Goal: Submit feedback/report problem: Provide input to the site owners about the experience or issues

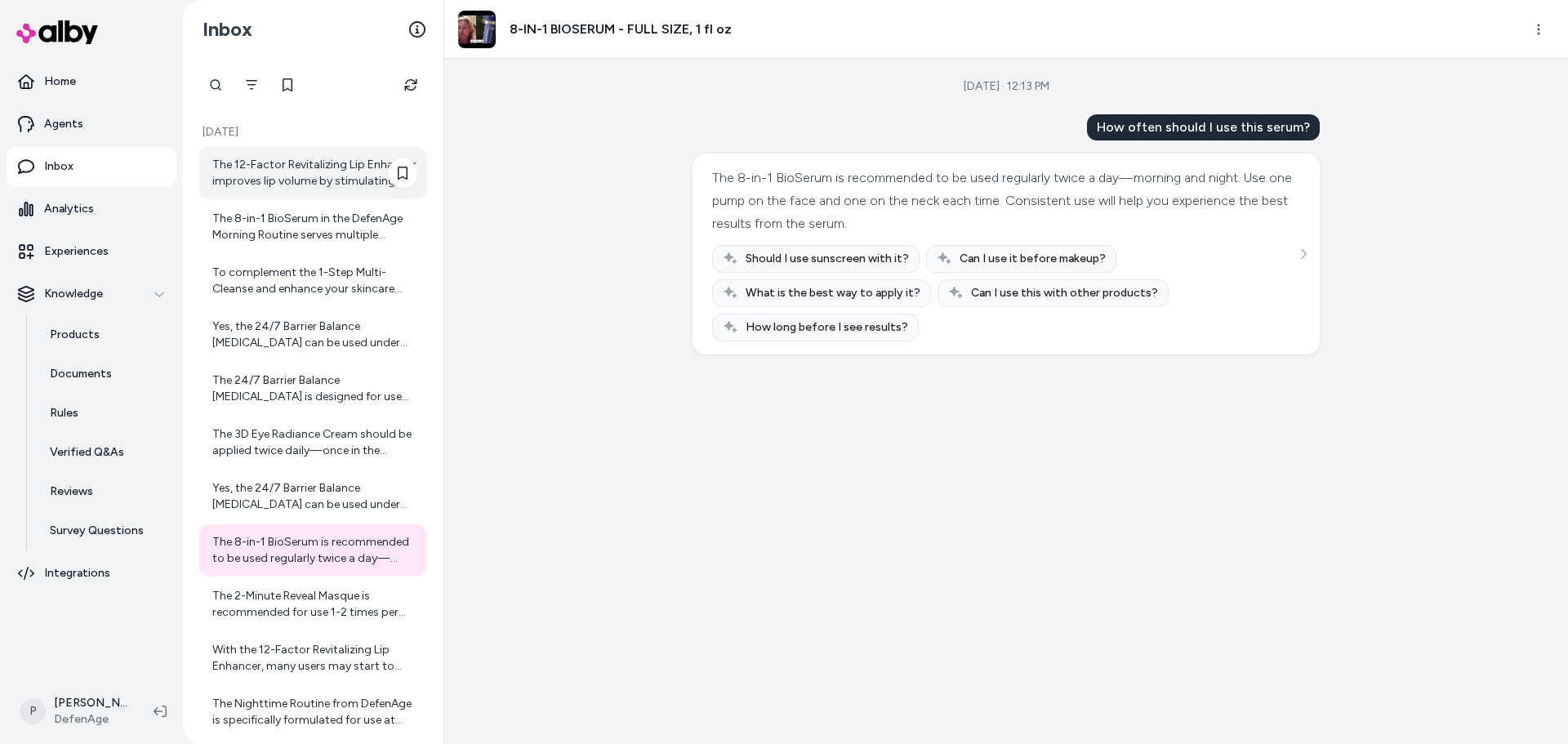
click at [315, 173] on div "The 12-Factor Revitalizing Lip Enhancer improves lip volume by stimulating your…" at bounding box center [315, 173] width 205 height 33
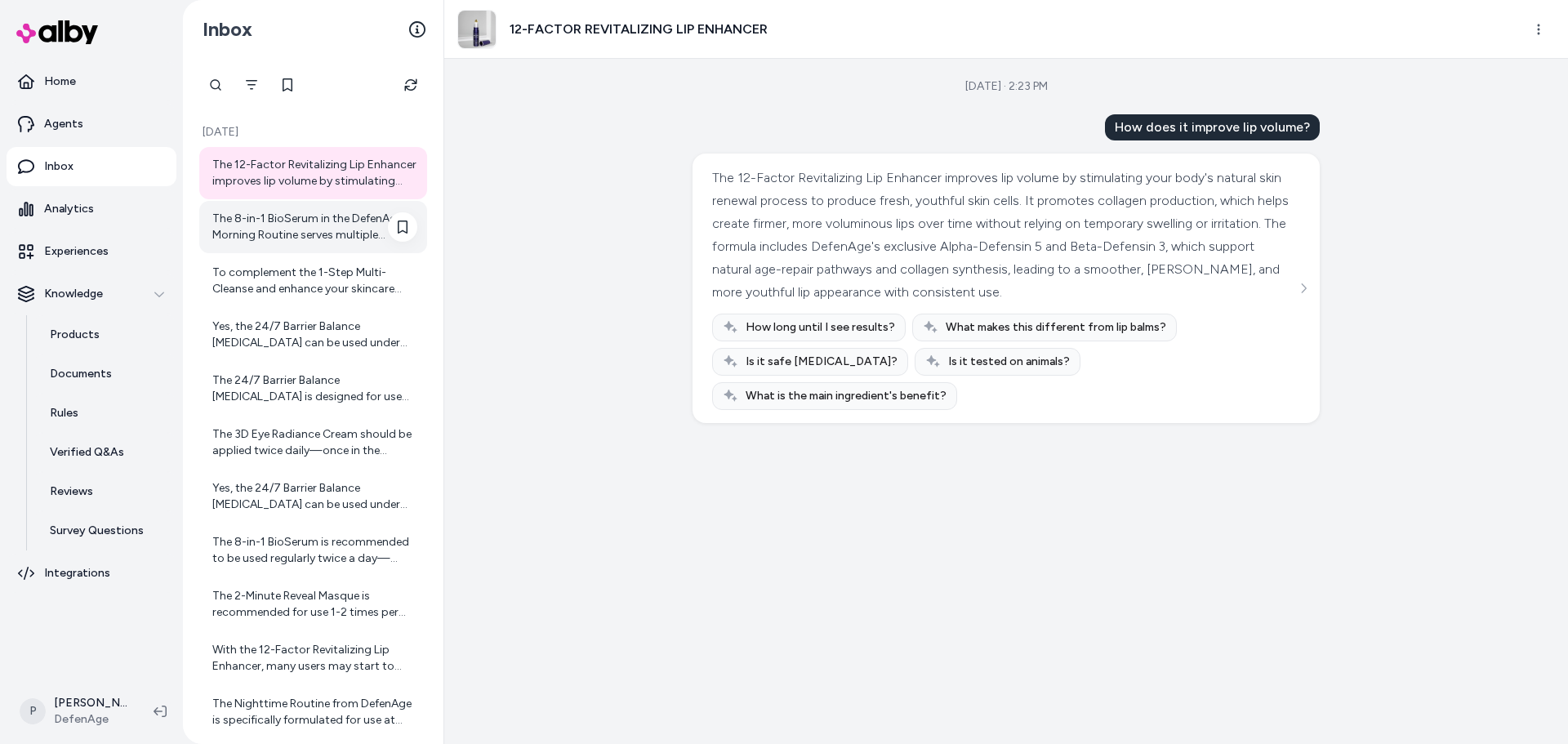
click at [296, 228] on div "The 8-in-1 BioSerum in the DefenAge Morning Routine serves multiple important f…" at bounding box center [315, 227] width 205 height 33
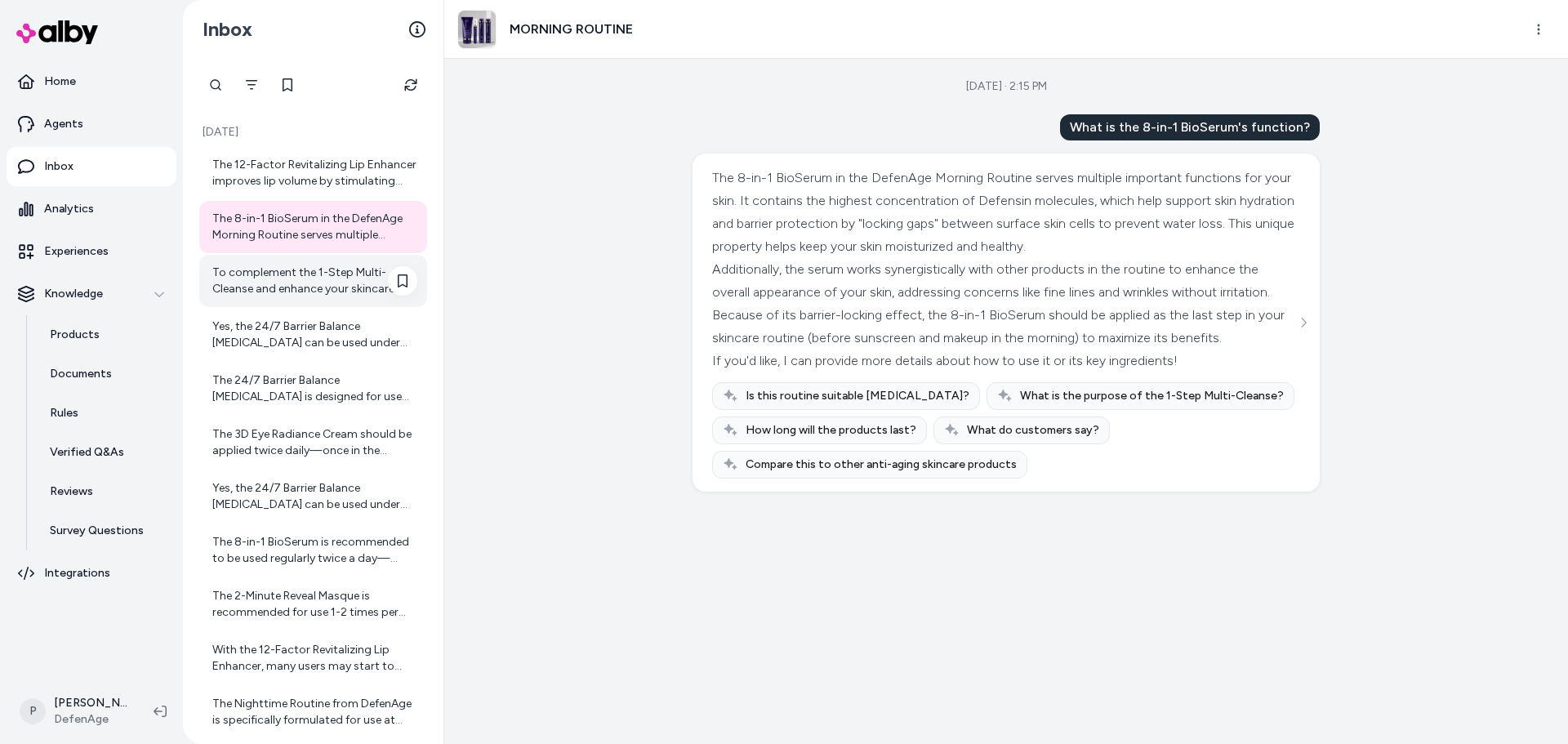
click at [288, 276] on div "To complement the 1-Step Multi-Cleanse and enhance your skincare routine, you m…" at bounding box center [315, 281] width 205 height 33
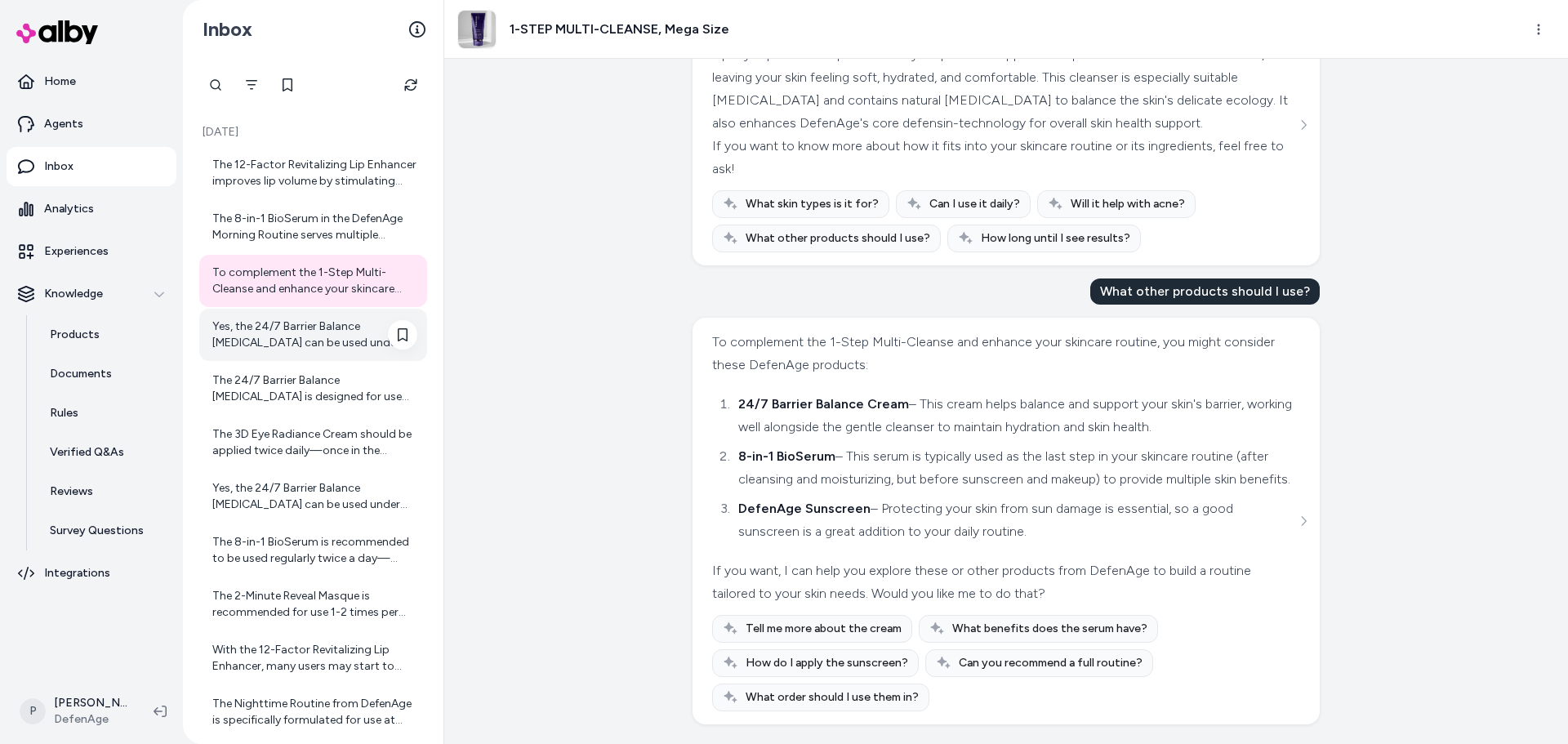
click at [299, 326] on div "Yes, the 24/7 Barrier Balance Anti-Aging Cream can be used under makeup. It dee…" at bounding box center [315, 335] width 205 height 33
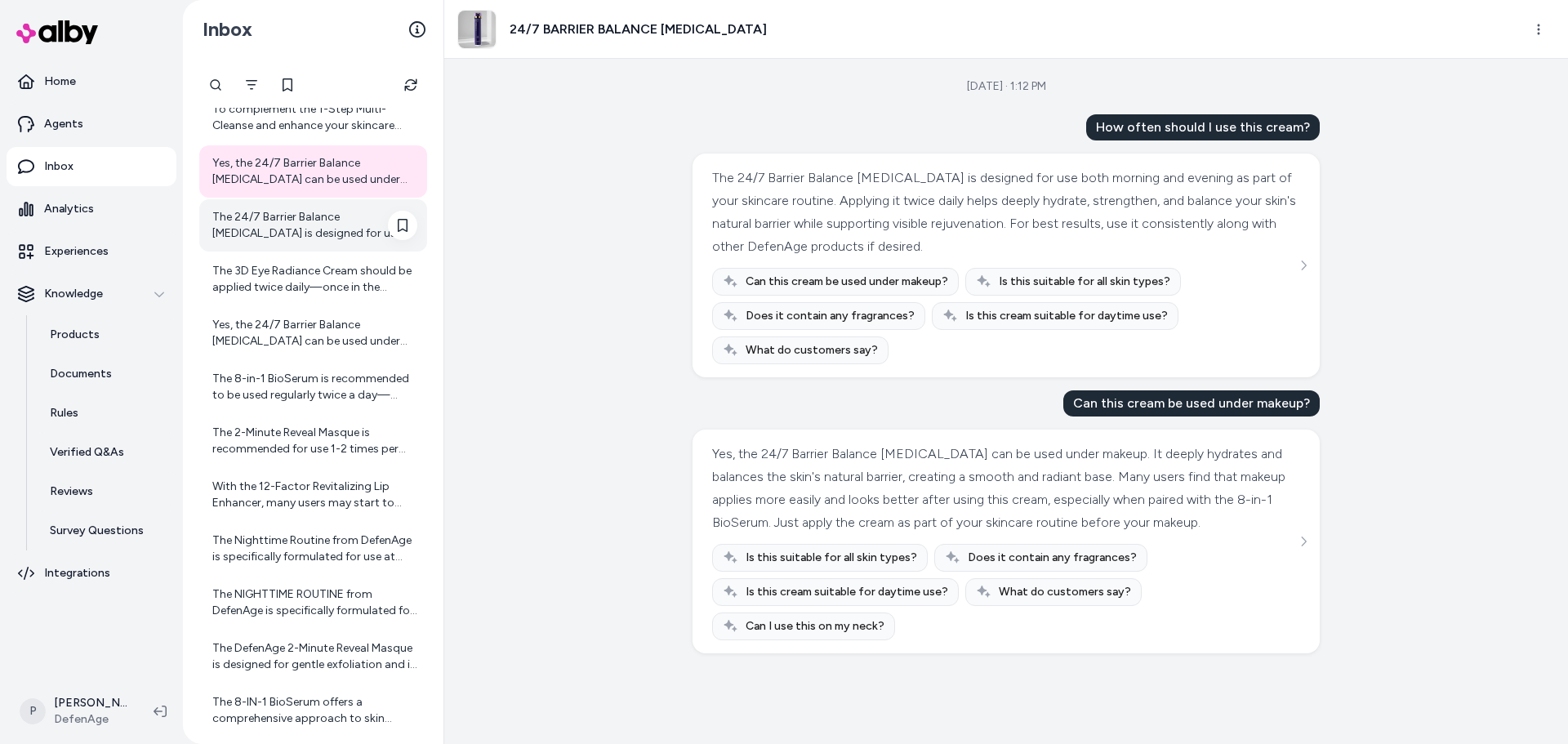
scroll to position [82, 0]
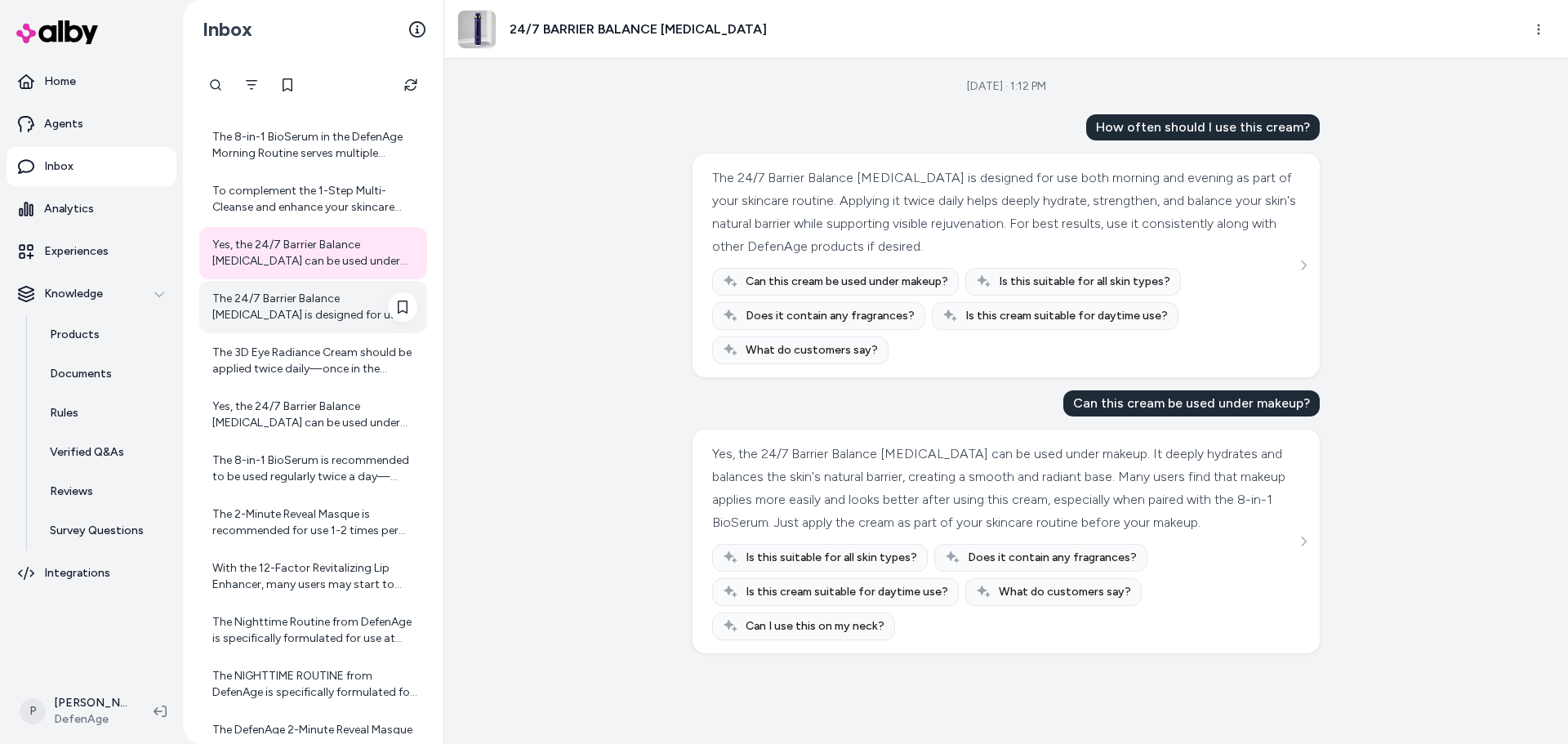
click at [332, 324] on div "The 24/7 Barrier Balance Anti-Aging Cream is designed for use both morning and …" at bounding box center [313, 307] width 228 height 53
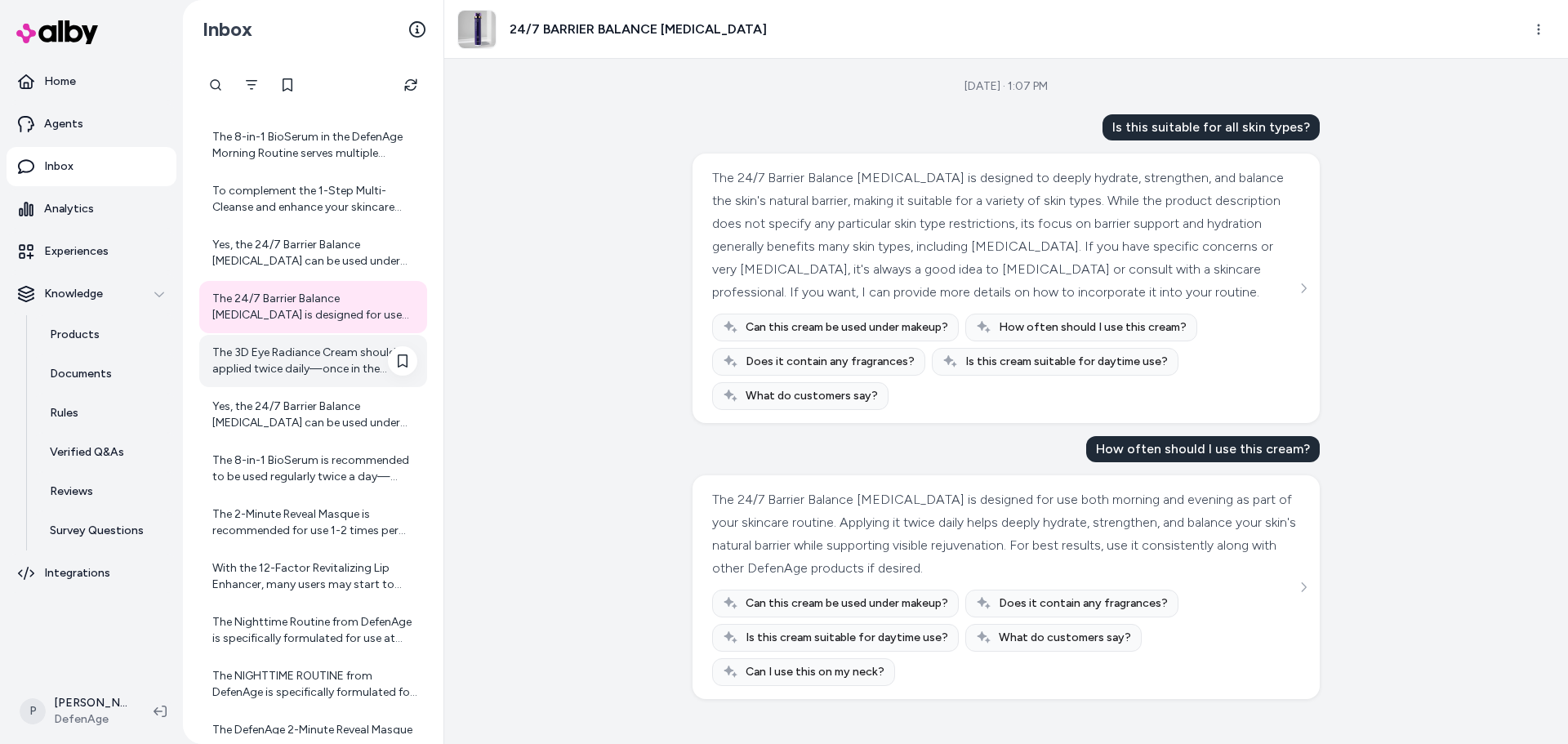
click at [307, 366] on div "The 3D Eye Radiance Cream should be applied twice daily—once in the morning and…" at bounding box center [315, 361] width 205 height 33
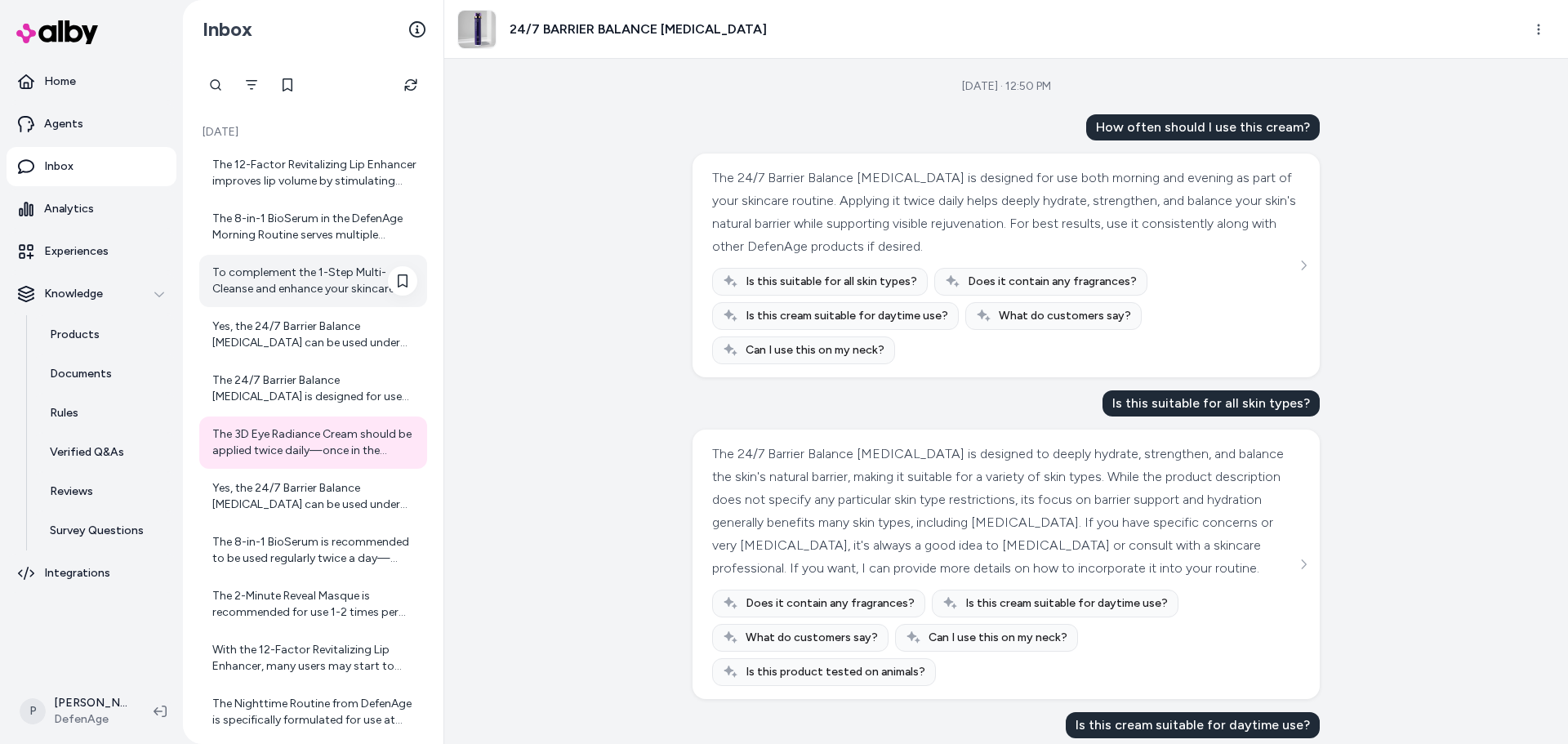
click at [276, 276] on div "To complement the 1-Step Multi-Cleanse and enhance your skincare routine, you m…" at bounding box center [315, 281] width 205 height 33
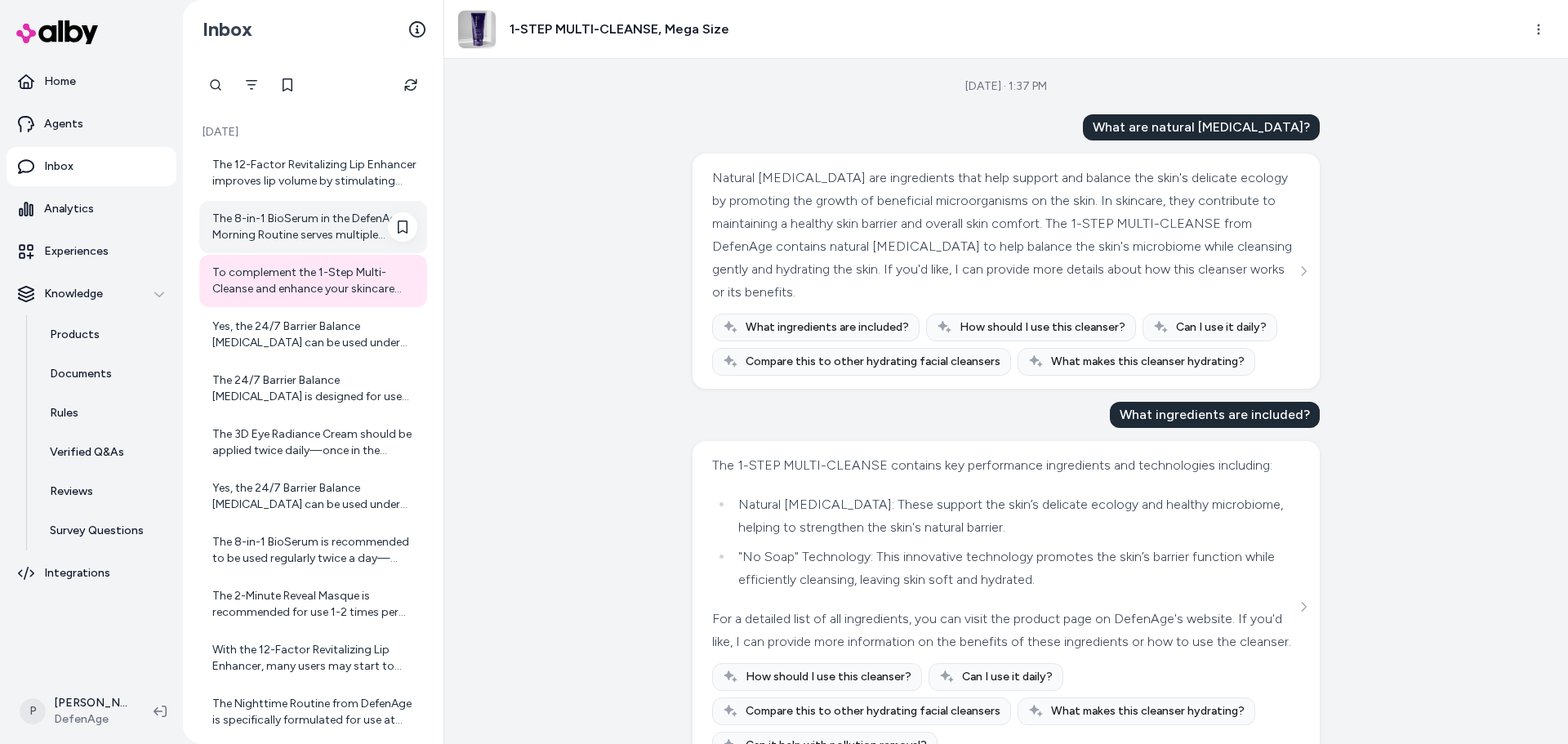
click at [286, 234] on div "The 8-in-1 BioSerum in the DefenAge Morning Routine serves multiple important f…" at bounding box center [315, 227] width 205 height 33
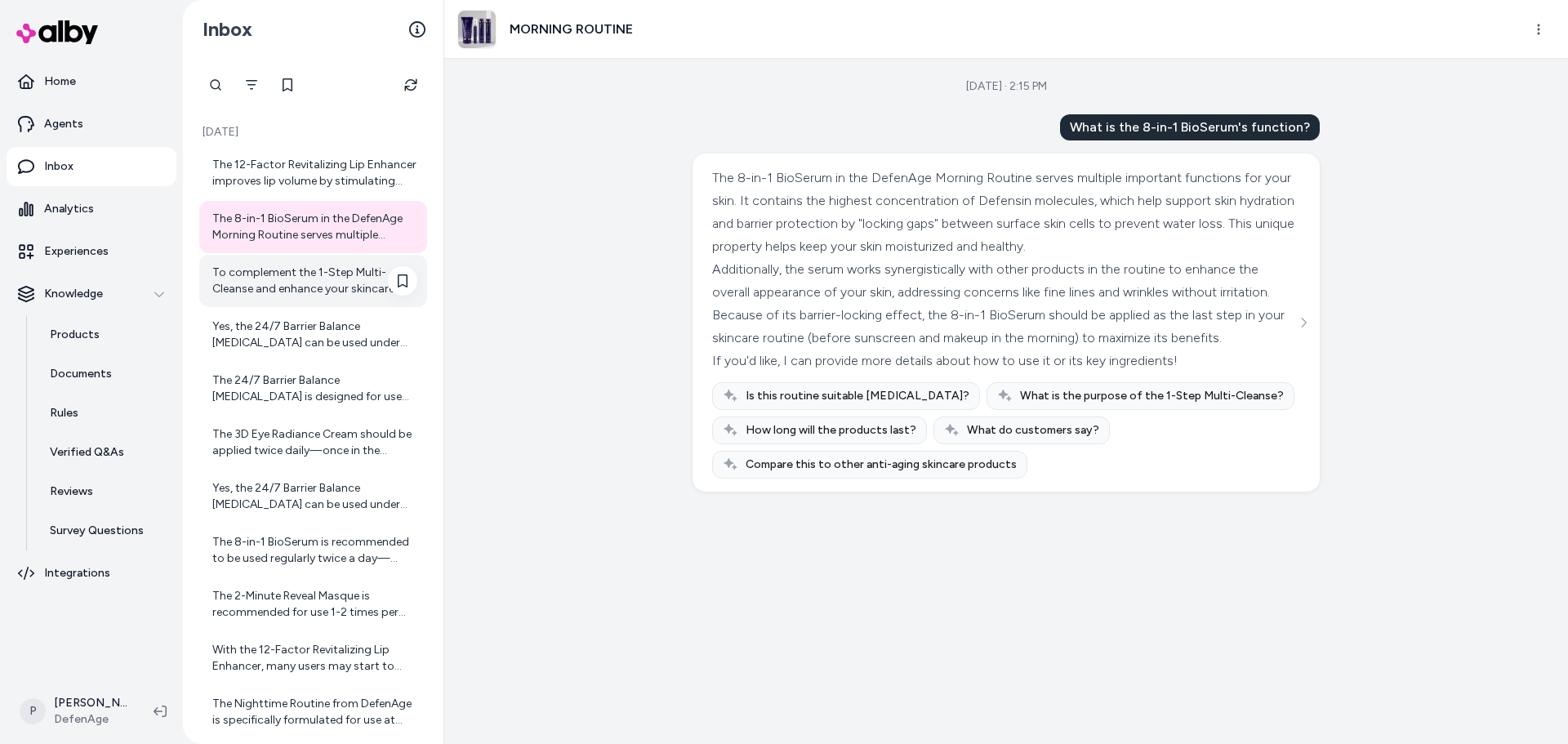
click at [283, 274] on div "To complement the 1-Step Multi-Cleanse and enhance your skincare routine, you m…" at bounding box center [315, 281] width 205 height 33
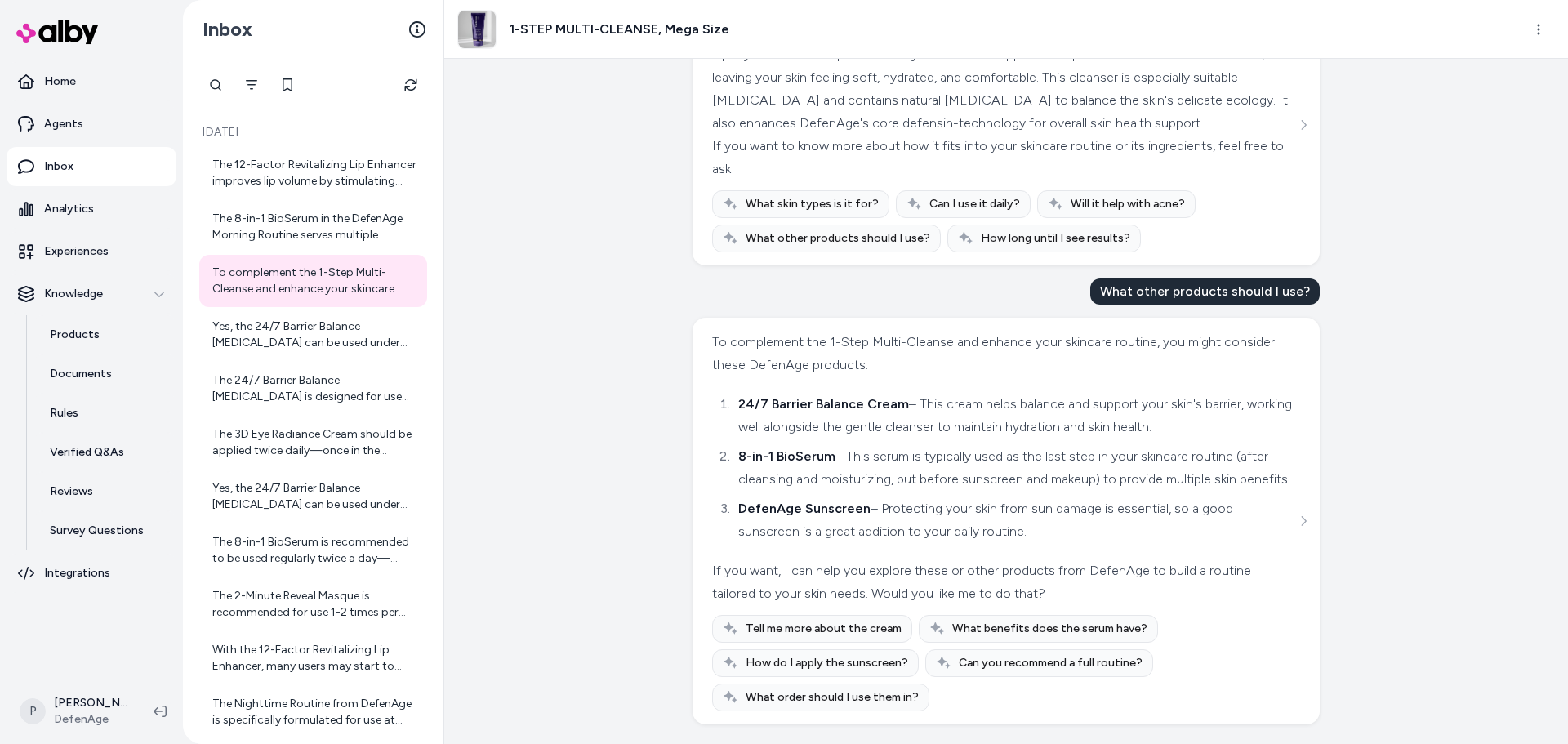
scroll to position [1254, 0]
click at [1298, 515] on icon "See more" at bounding box center [1303, 520] width 11 height 11
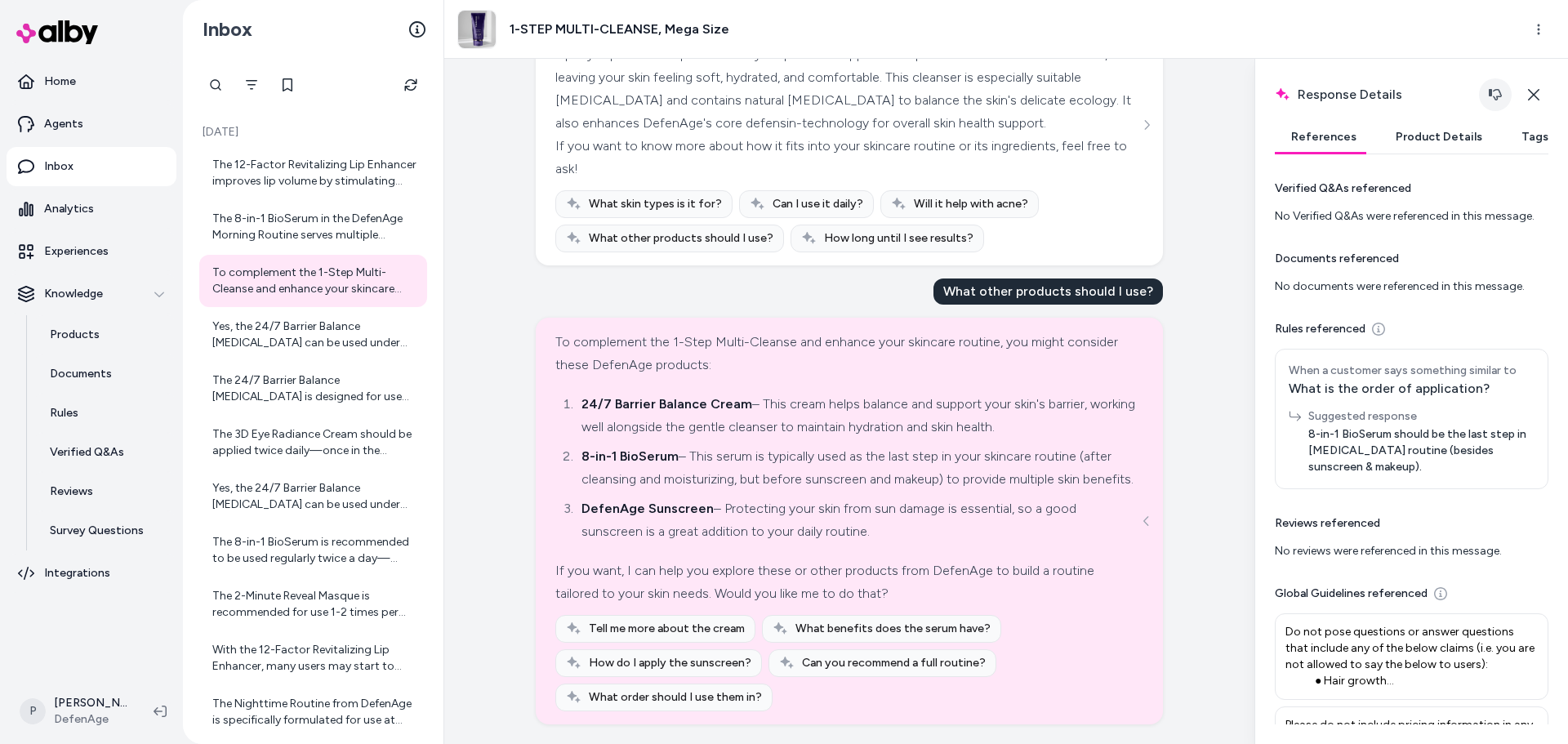
click at [1495, 89] on icon "button" at bounding box center [1495, 94] width 13 height 13
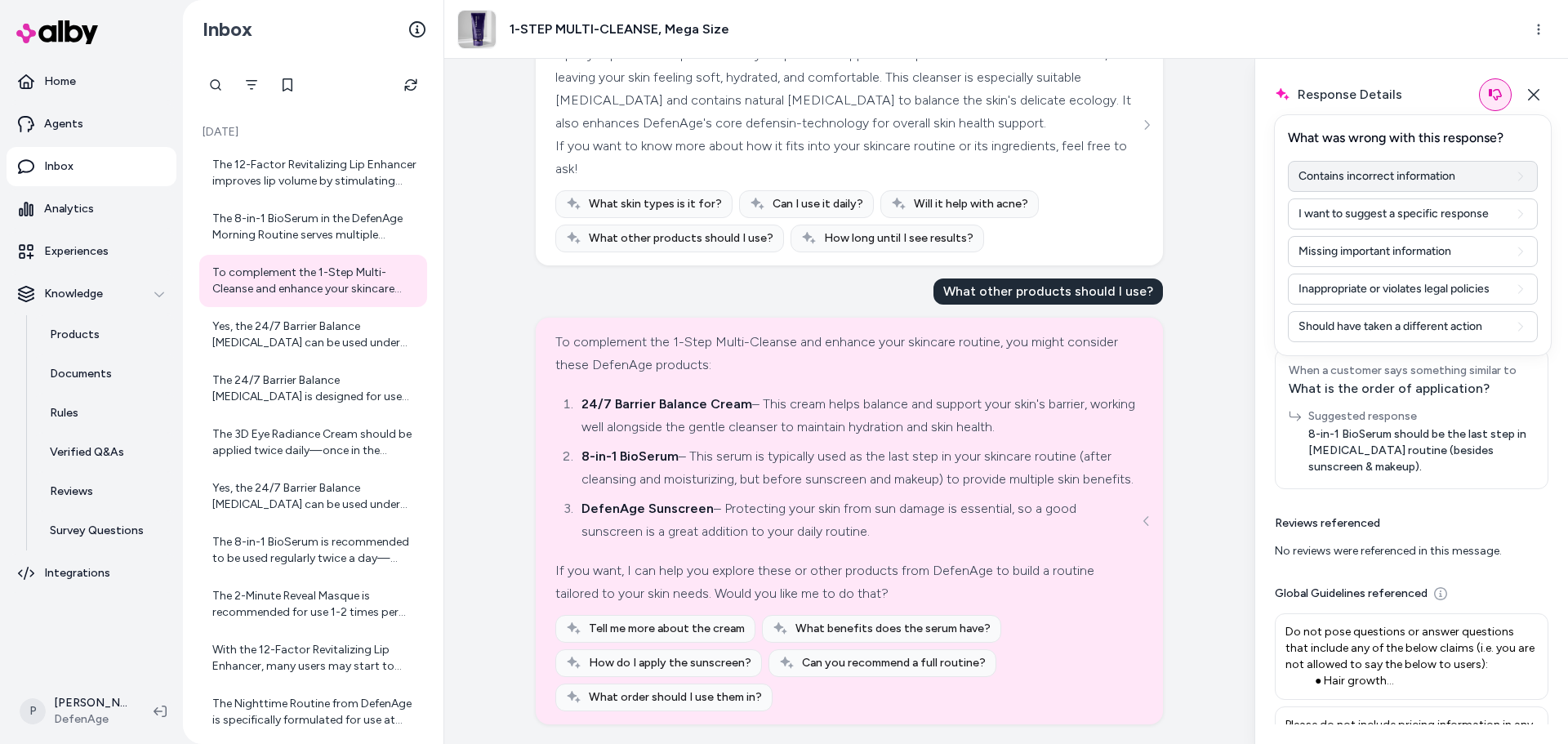
click at [1367, 182] on button "Contains incorrect information" at bounding box center [1412, 177] width 250 height 31
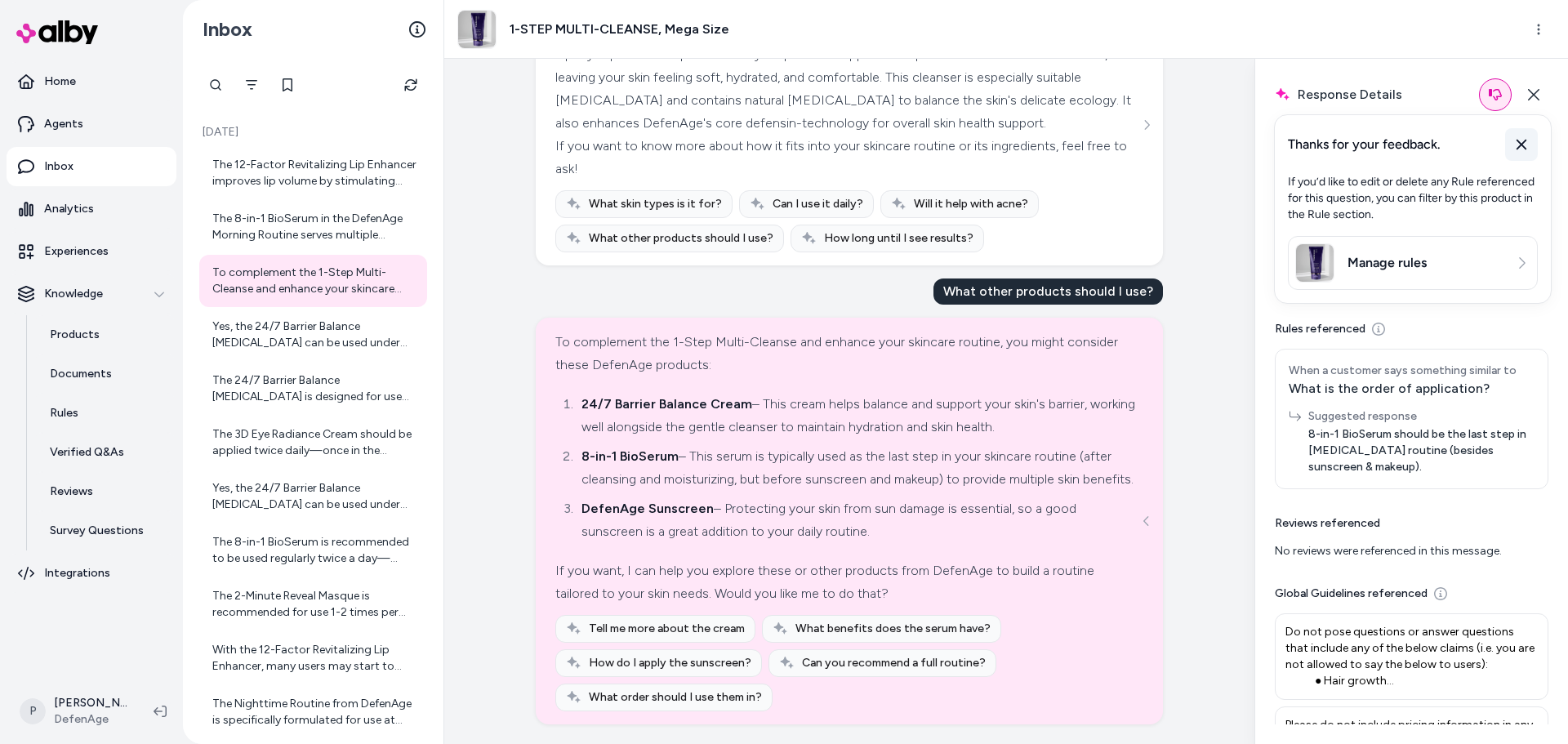
click at [1522, 140] on icon at bounding box center [1521, 144] width 16 height 16
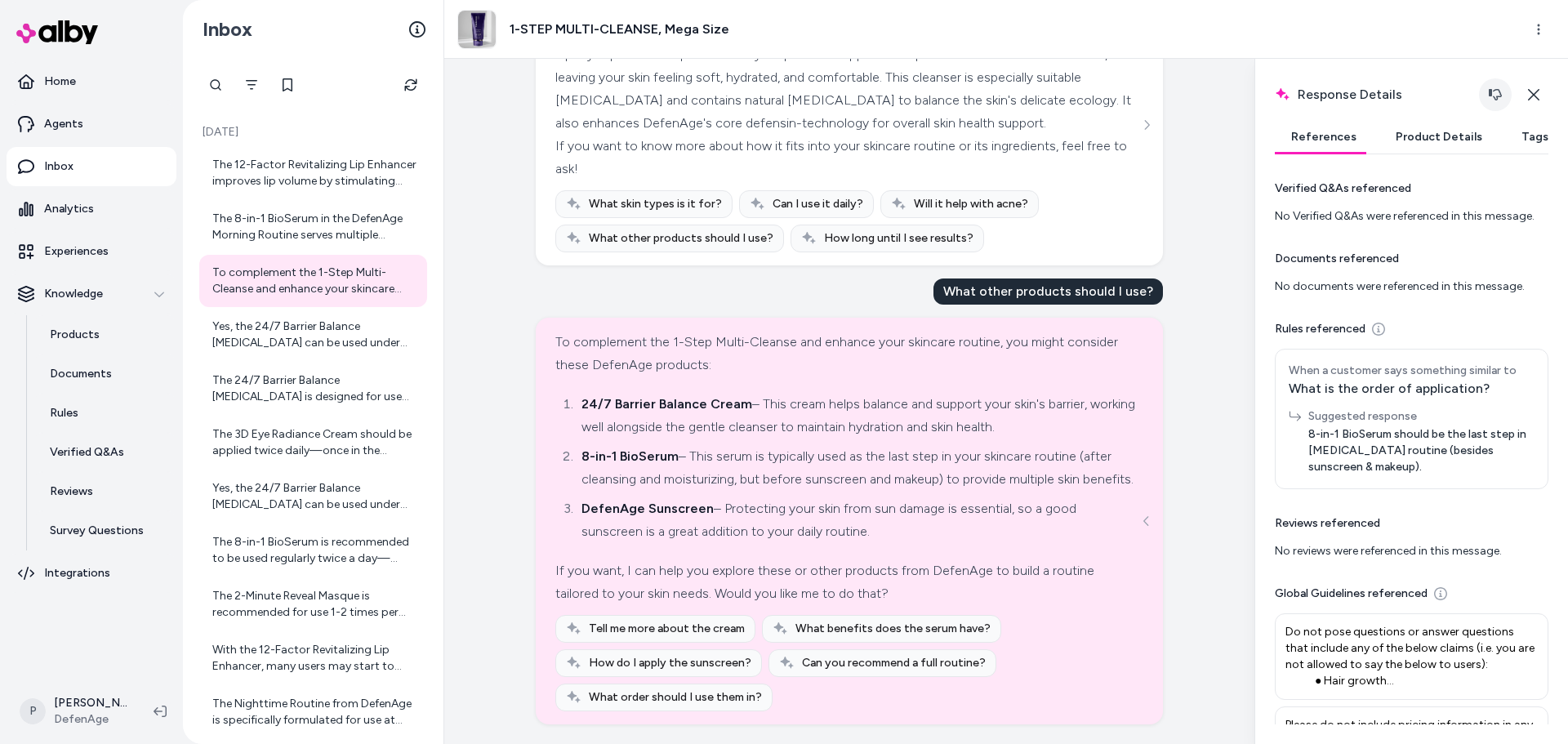
click at [1492, 100] on icon "button" at bounding box center [1495, 94] width 13 height 13
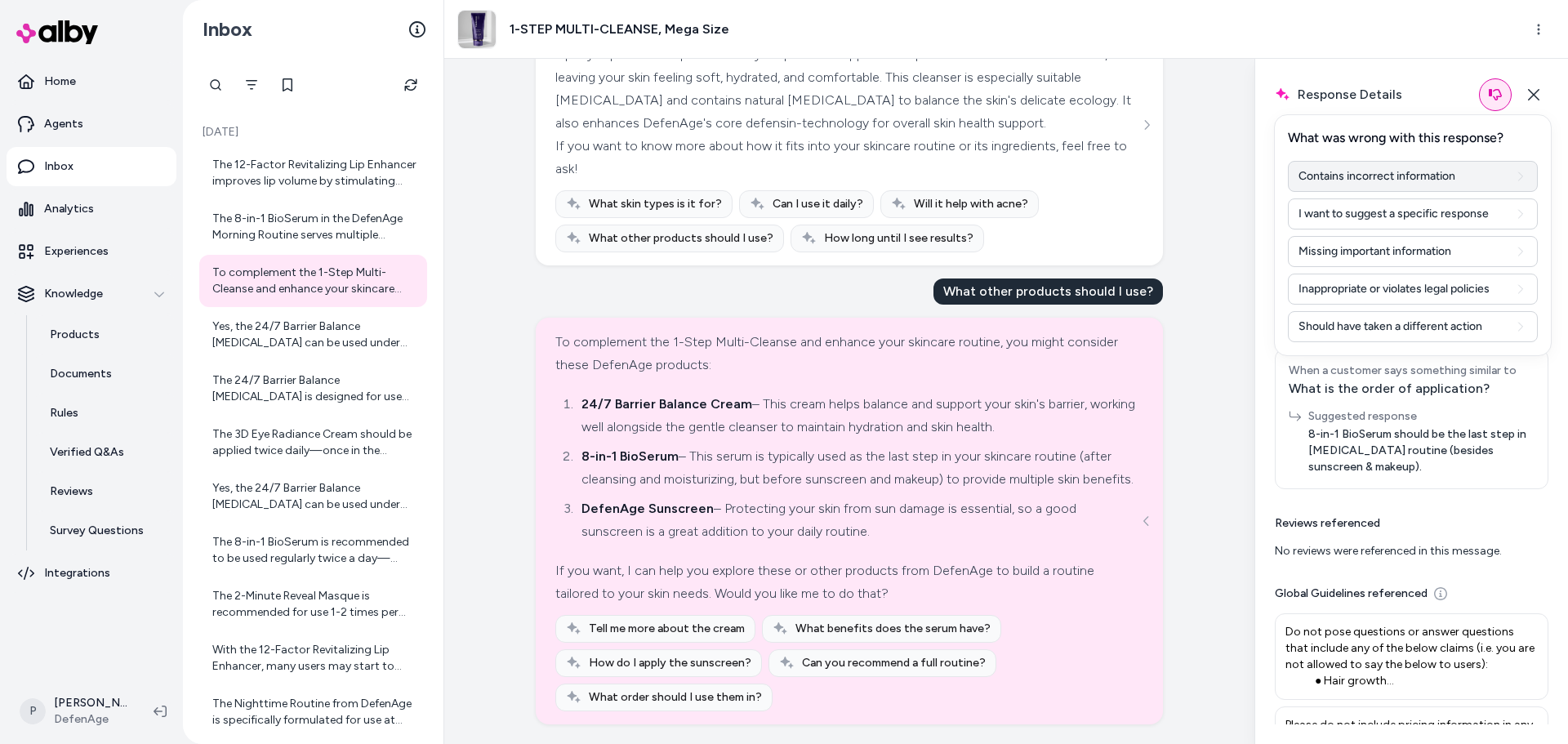
click at [1430, 170] on button "Contains incorrect information" at bounding box center [1412, 177] width 250 height 31
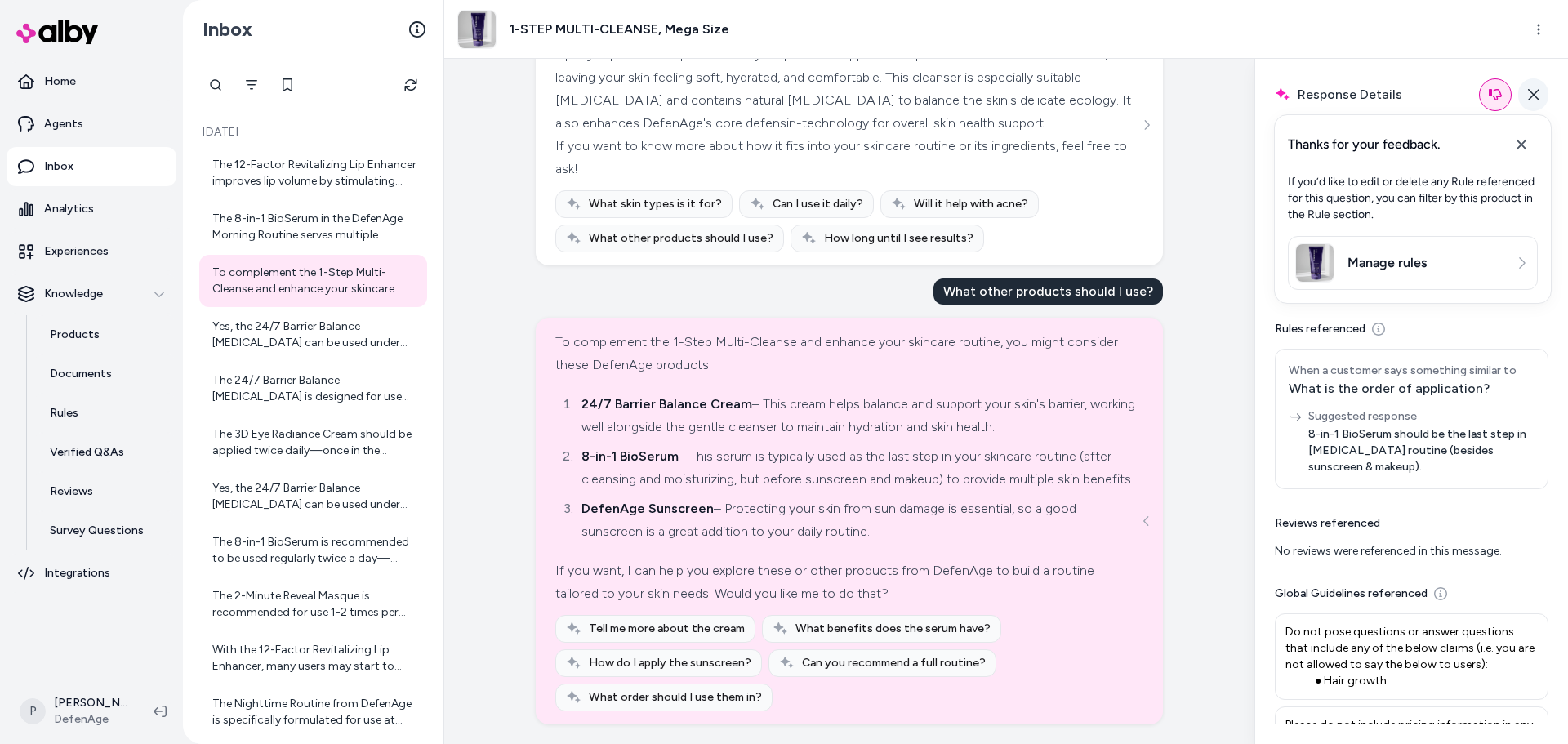
click at [1537, 96] on icon "button" at bounding box center [1533, 94] width 13 height 13
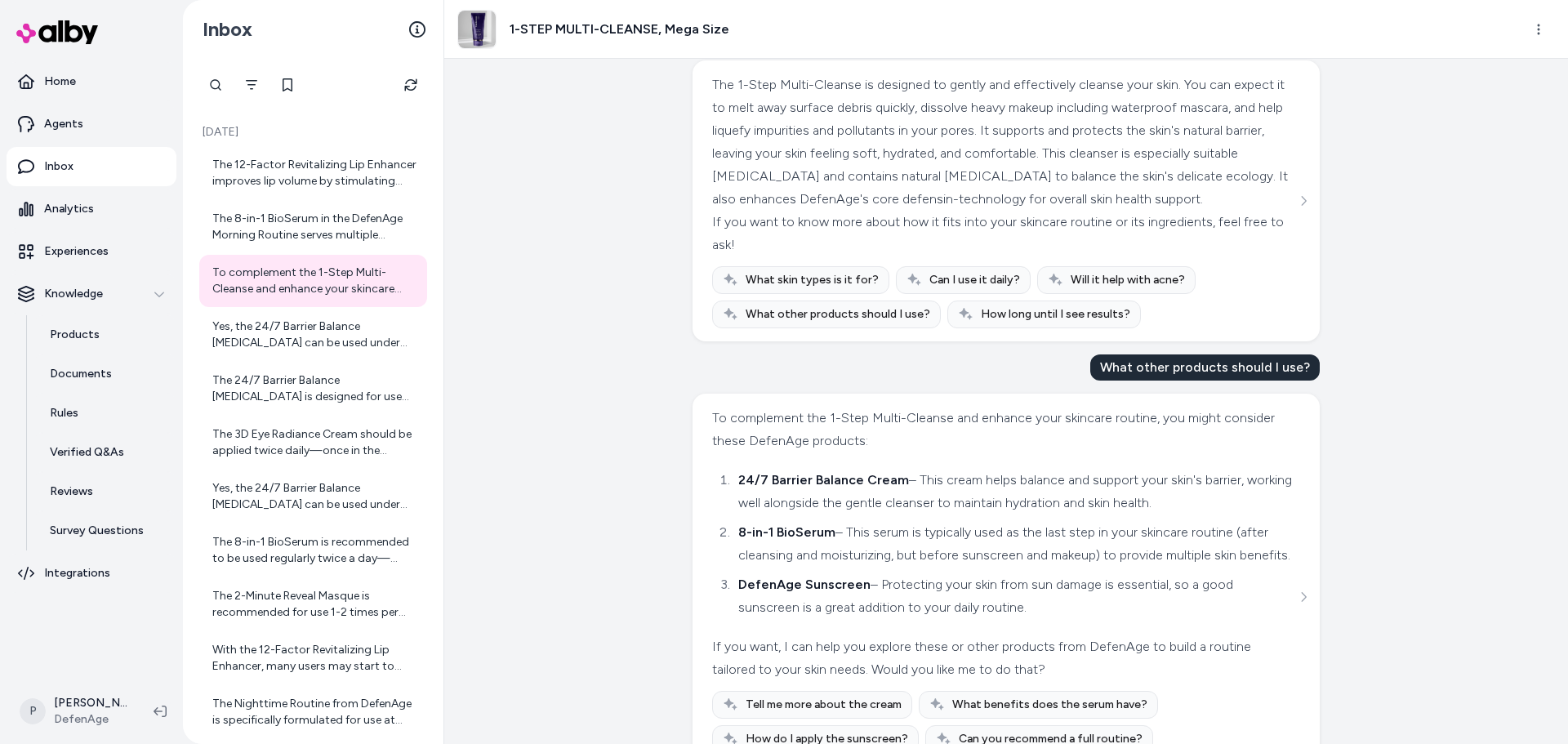
scroll to position [927, 0]
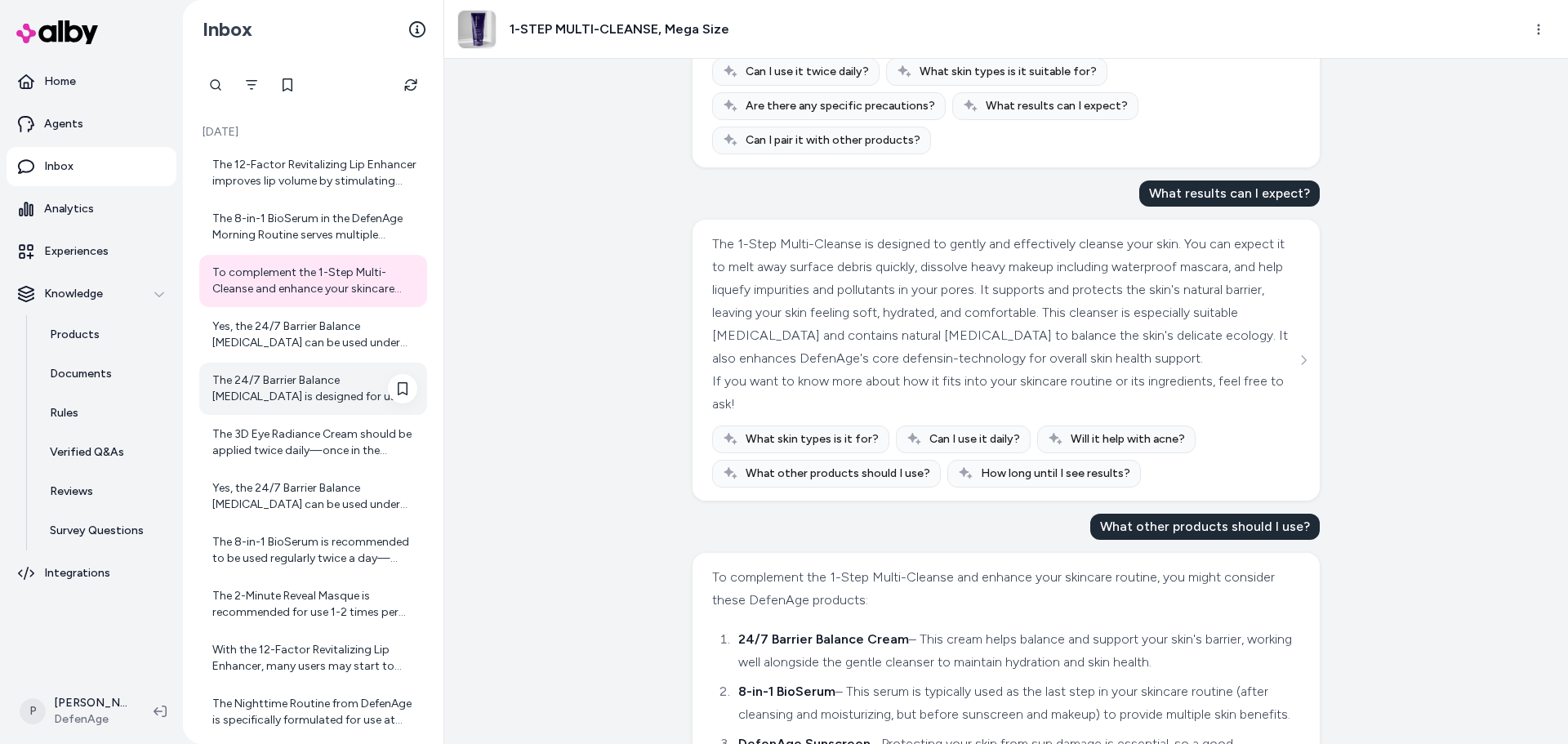
click at [303, 370] on div "The 24/7 Barrier Balance Anti-Aging Cream is designed for use both morning and …" at bounding box center [313, 388] width 228 height 53
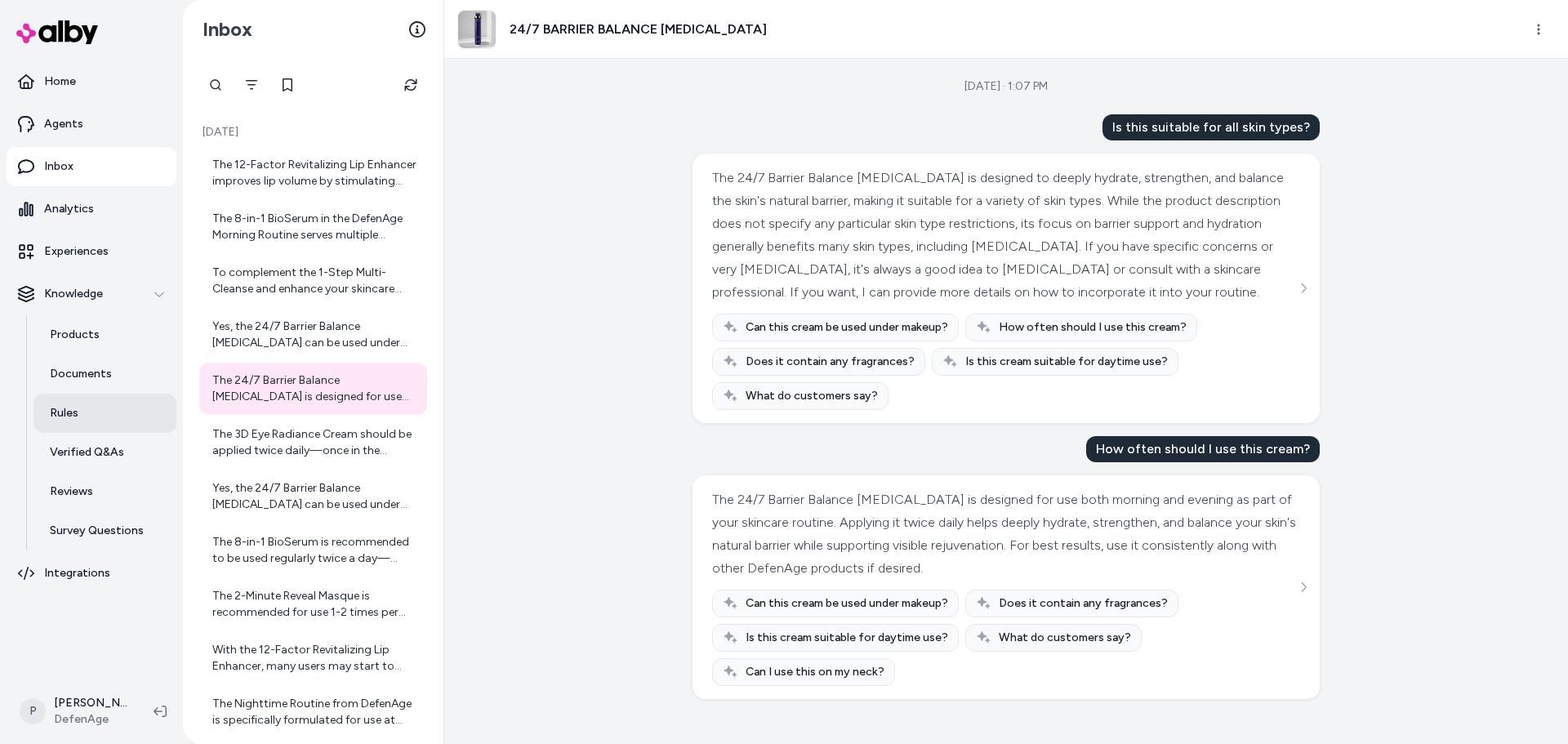
click at [80, 408] on link "Rules" at bounding box center [105, 413] width 143 height 40
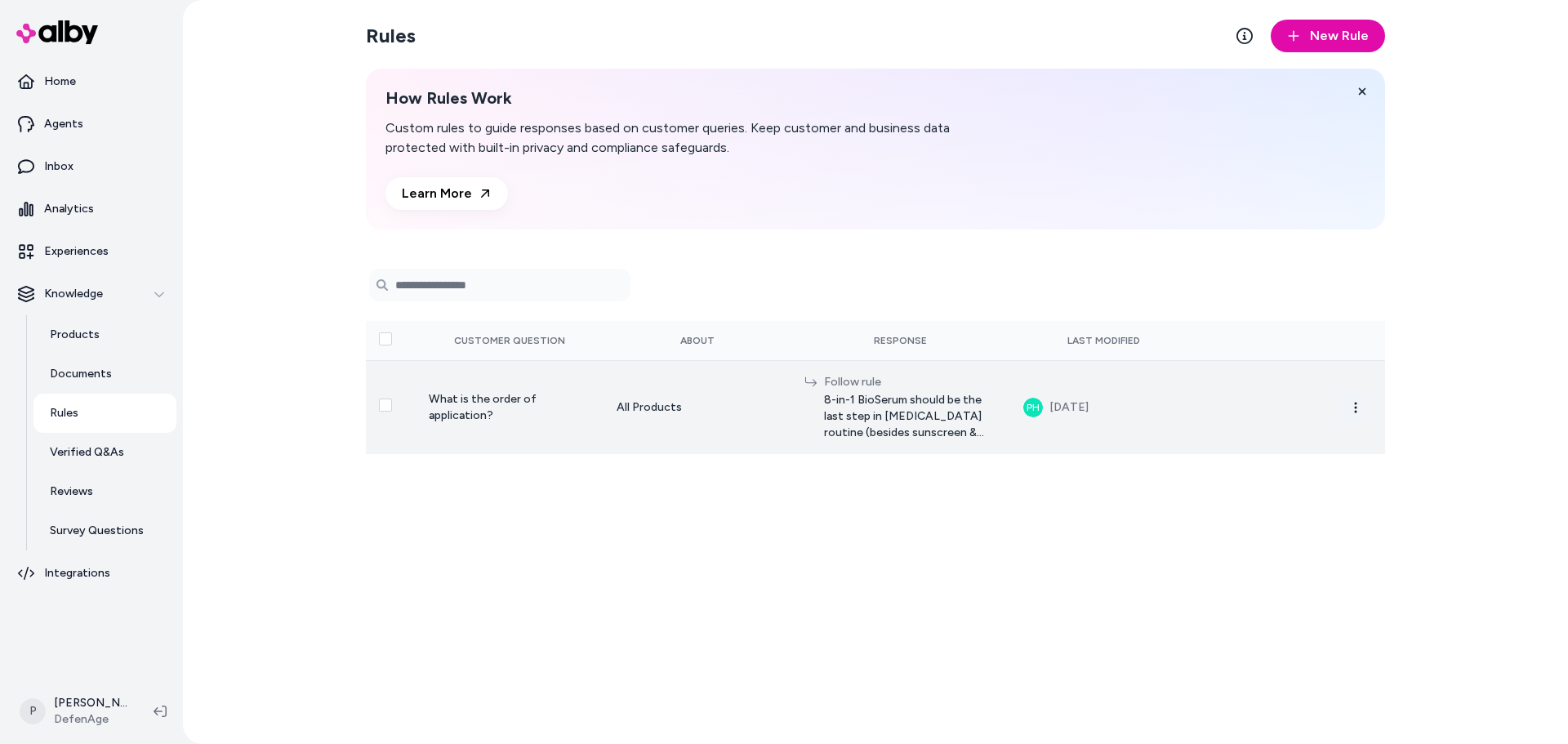
click at [1354, 408] on icon "button" at bounding box center [1355, 407] width 13 height 13
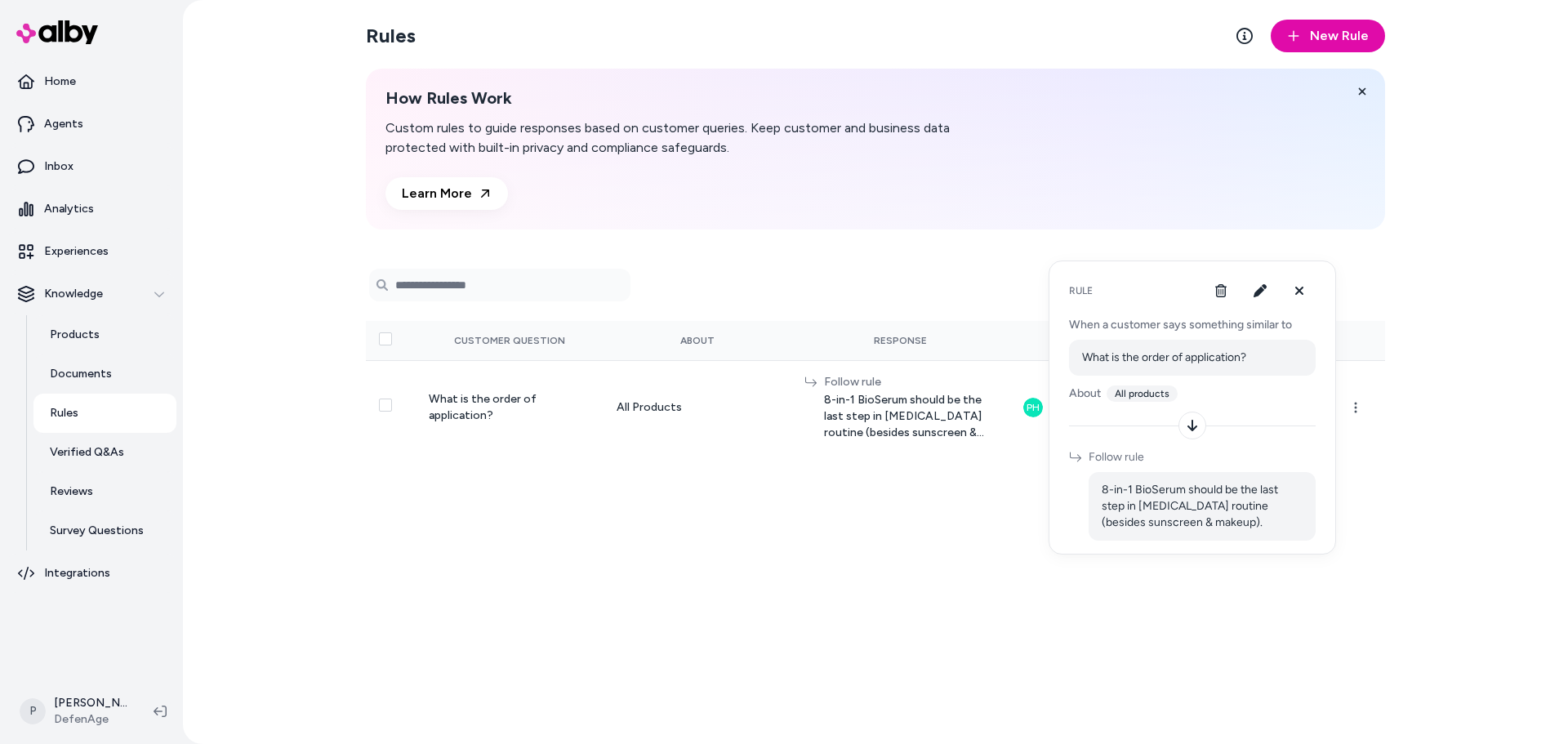
click at [802, 477] on div "Rules New Rule How Rules Work Custom rules to guide responses based on customer…" at bounding box center [876, 372] width 1045 height 744
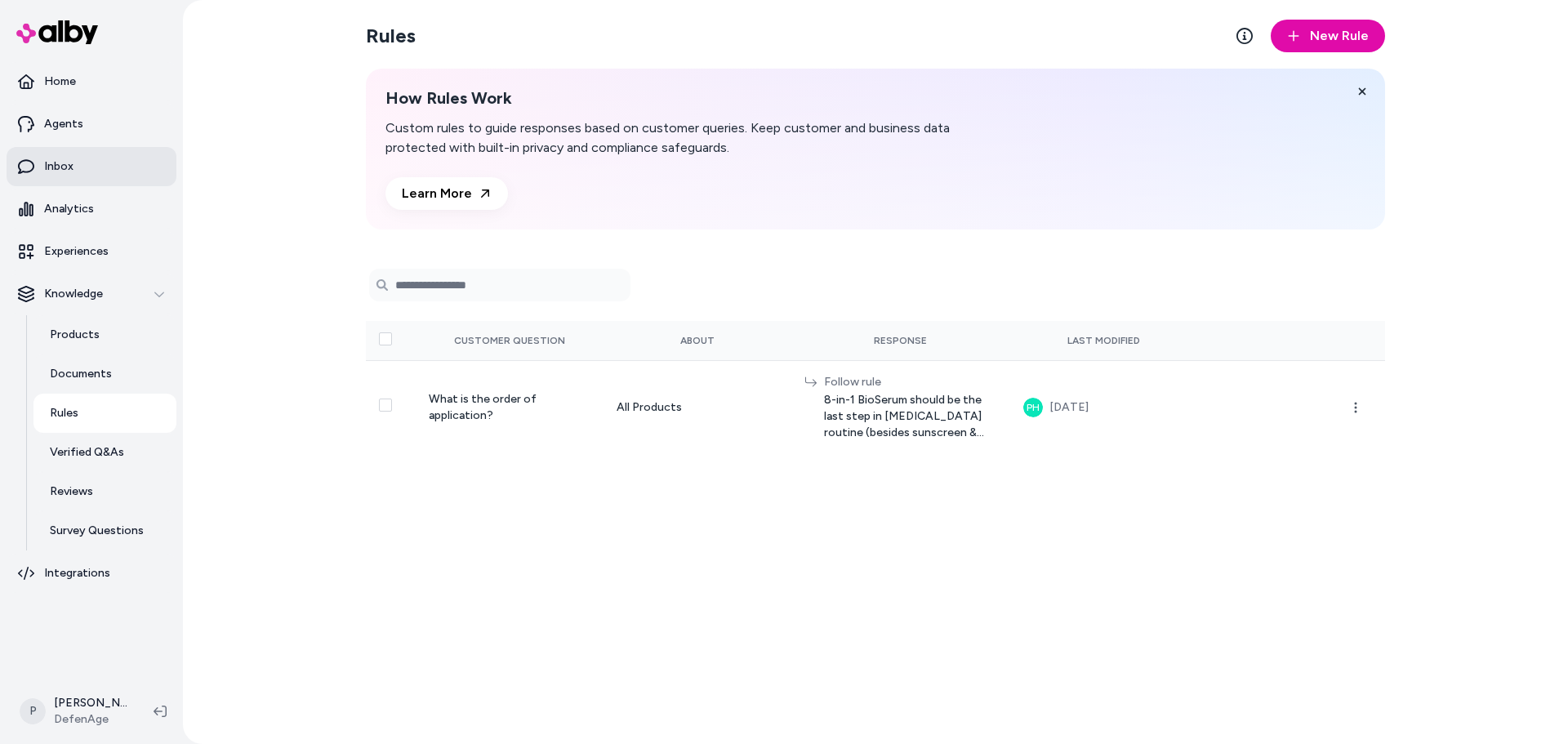
click at [81, 164] on link "Inbox" at bounding box center [91, 167] width 170 height 40
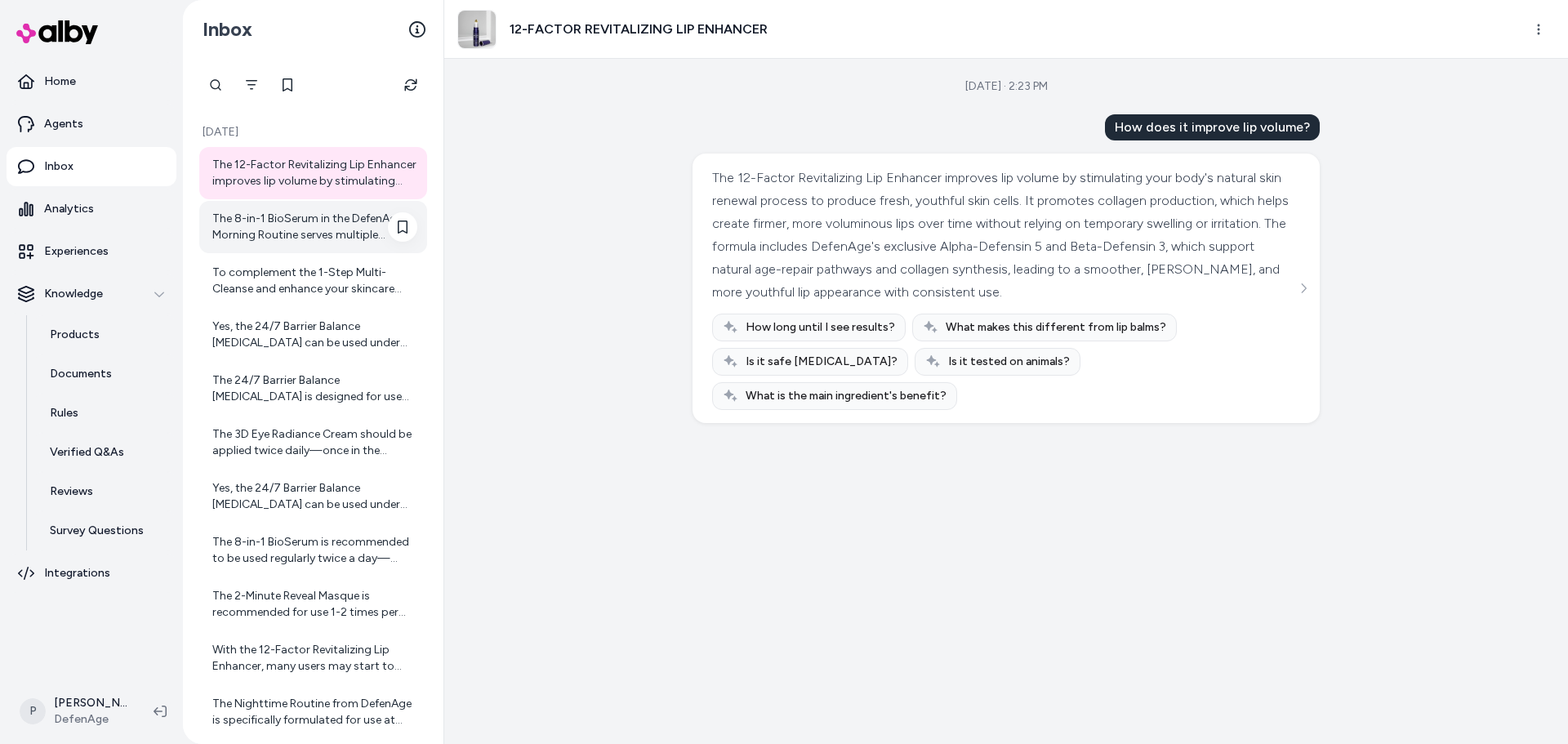
click at [294, 235] on div "The 8-in-1 BioSerum in the DefenAge Morning Routine serves multiple important f…" at bounding box center [315, 227] width 205 height 33
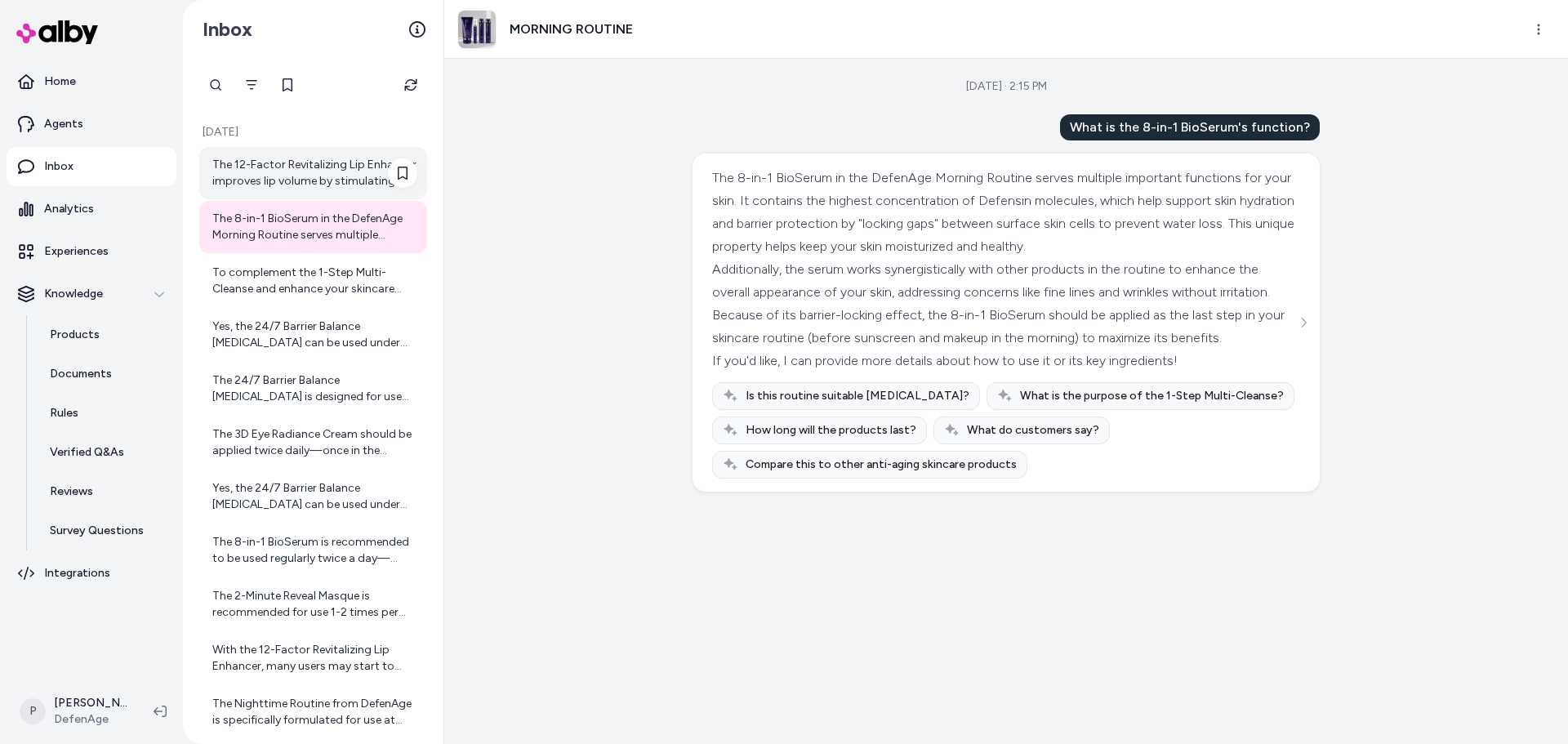
click at [294, 181] on div "The 12-Factor Revitalizing Lip Enhancer improves lip volume by stimulating your…" at bounding box center [315, 173] width 205 height 33
